Goal: Task Accomplishment & Management: Complete application form

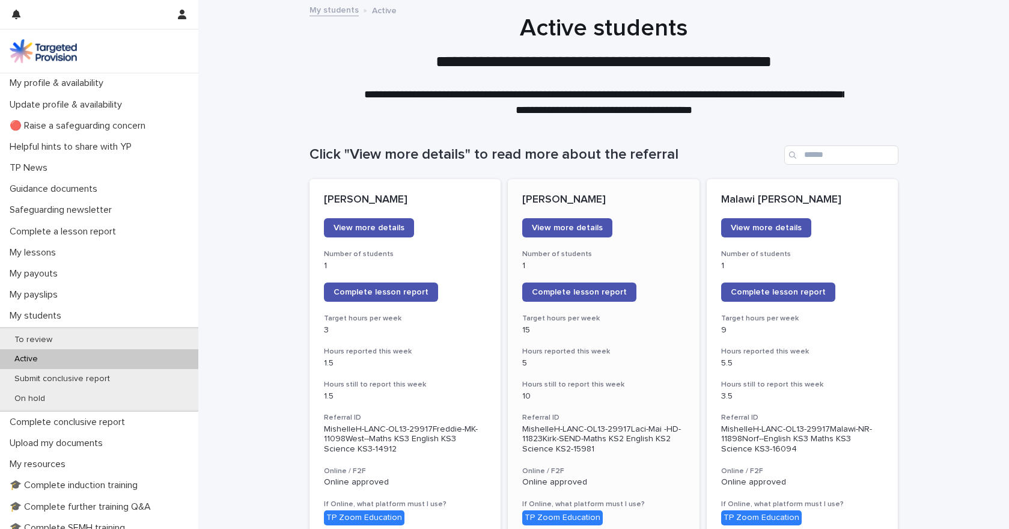
scroll to position [58, 0]
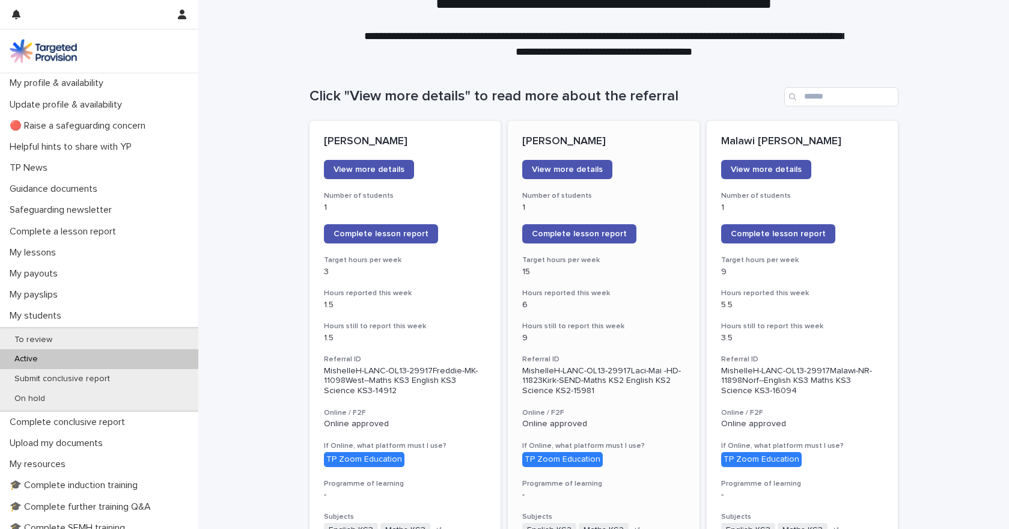
click at [637, 322] on h3 "Hours still to report this week" at bounding box center [603, 327] width 163 height 10
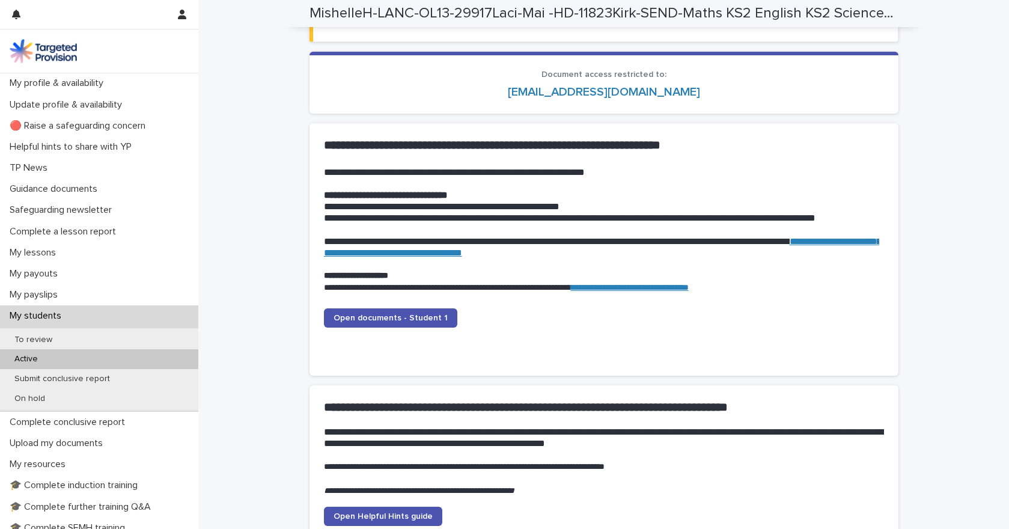
scroll to position [1091, 0]
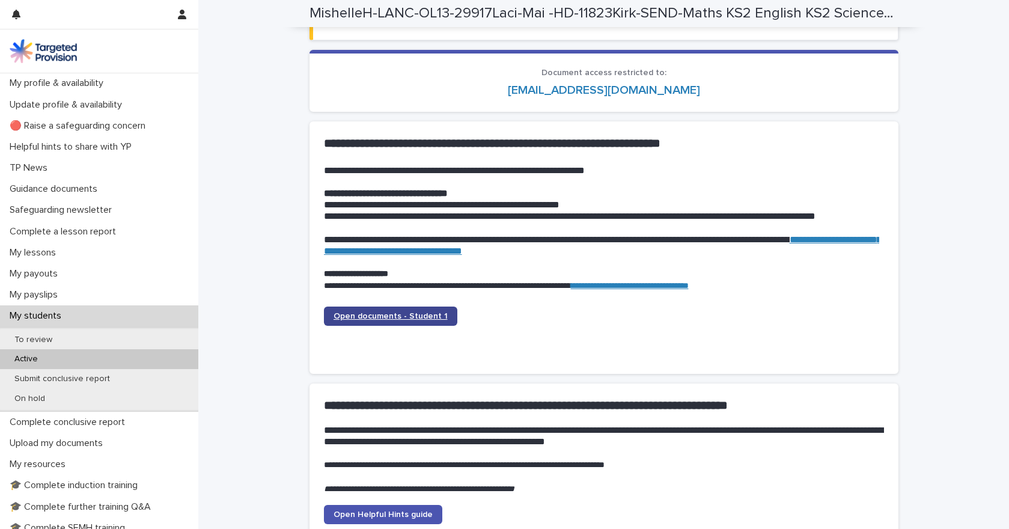
click at [432, 318] on span "Open documents - Student 1" at bounding box center [391, 316] width 114 height 8
click at [426, 315] on span "Open documents - Student 1" at bounding box center [391, 316] width 114 height 8
click at [53, 308] on div "My students" at bounding box center [99, 315] width 198 height 21
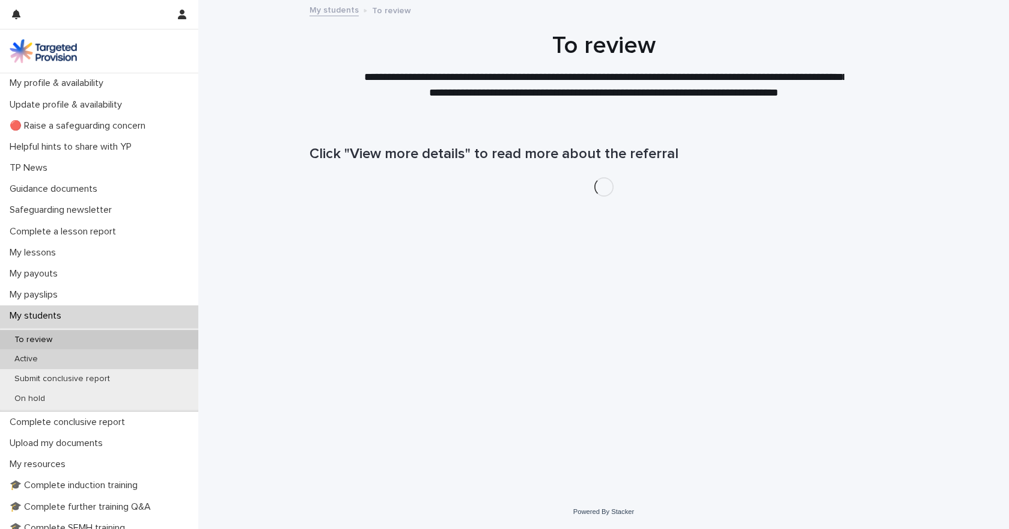
click at [31, 359] on p "Active" at bounding box center [26, 359] width 43 height 10
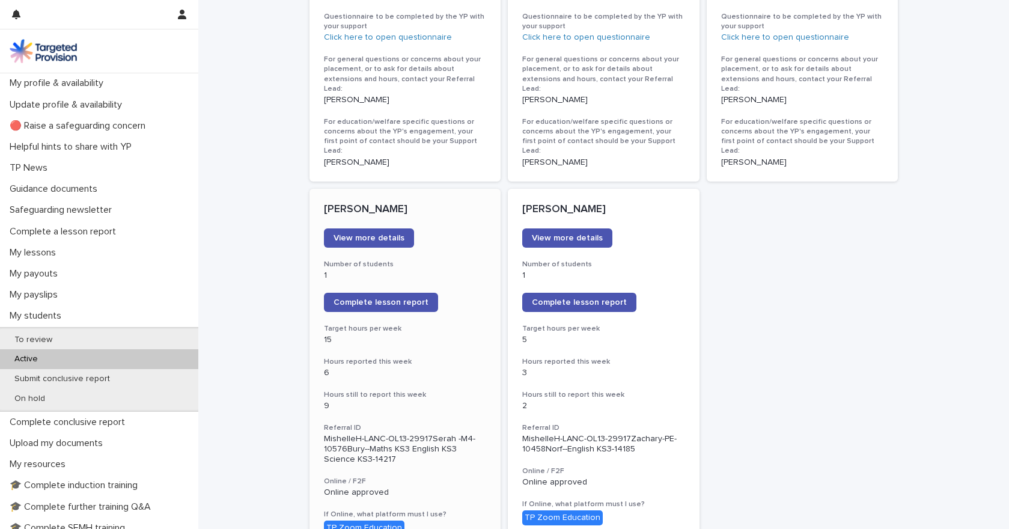
scroll to position [839, 0]
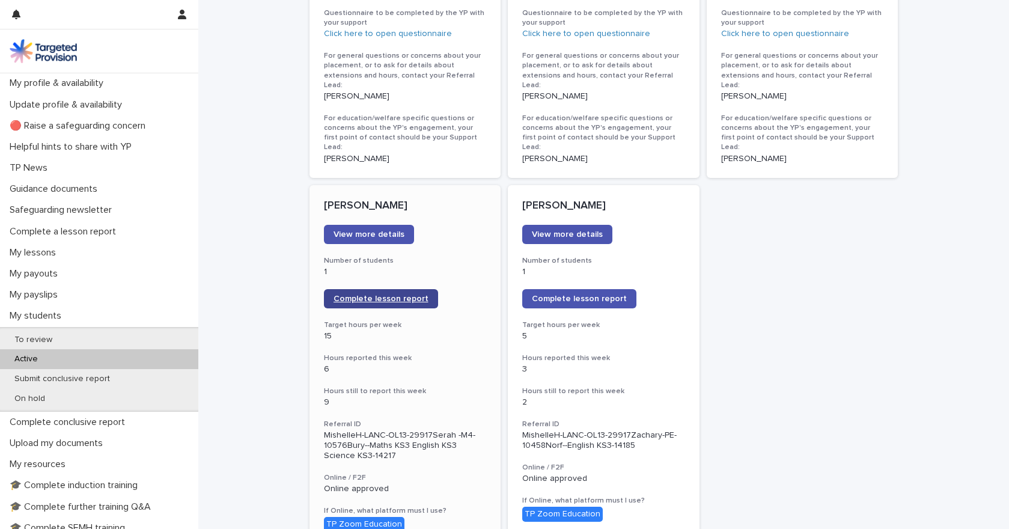
click at [382, 295] on span "Complete lesson report" at bounding box center [381, 299] width 95 height 8
